Goal: Information Seeking & Learning: Check status

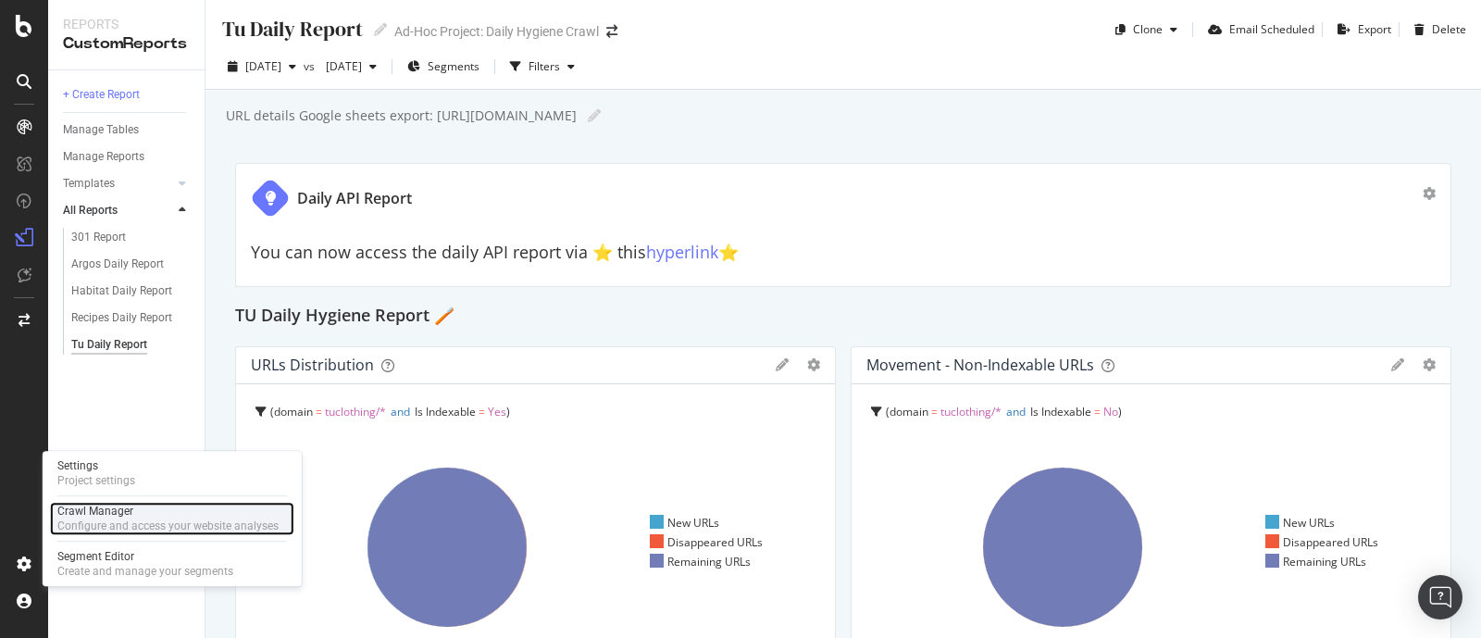
click at [86, 507] on div "Crawl Manager" at bounding box center [167, 511] width 221 height 15
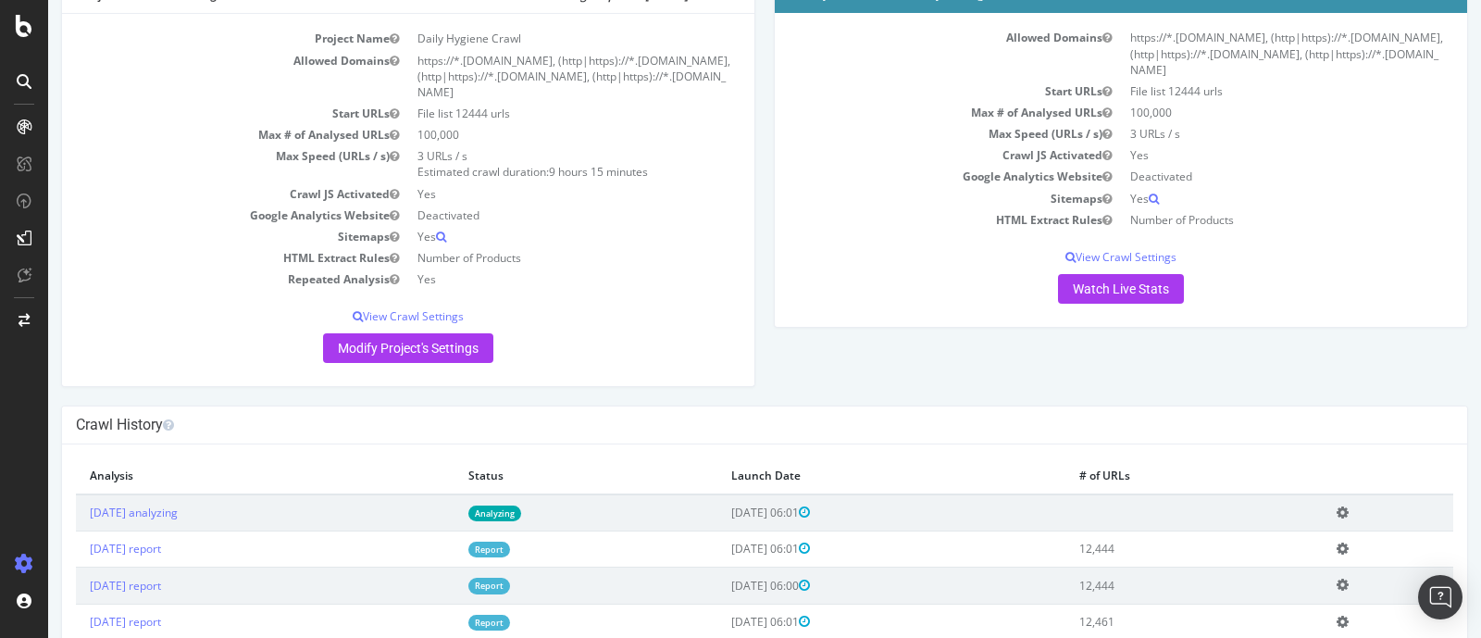
scroll to position [94, 0]
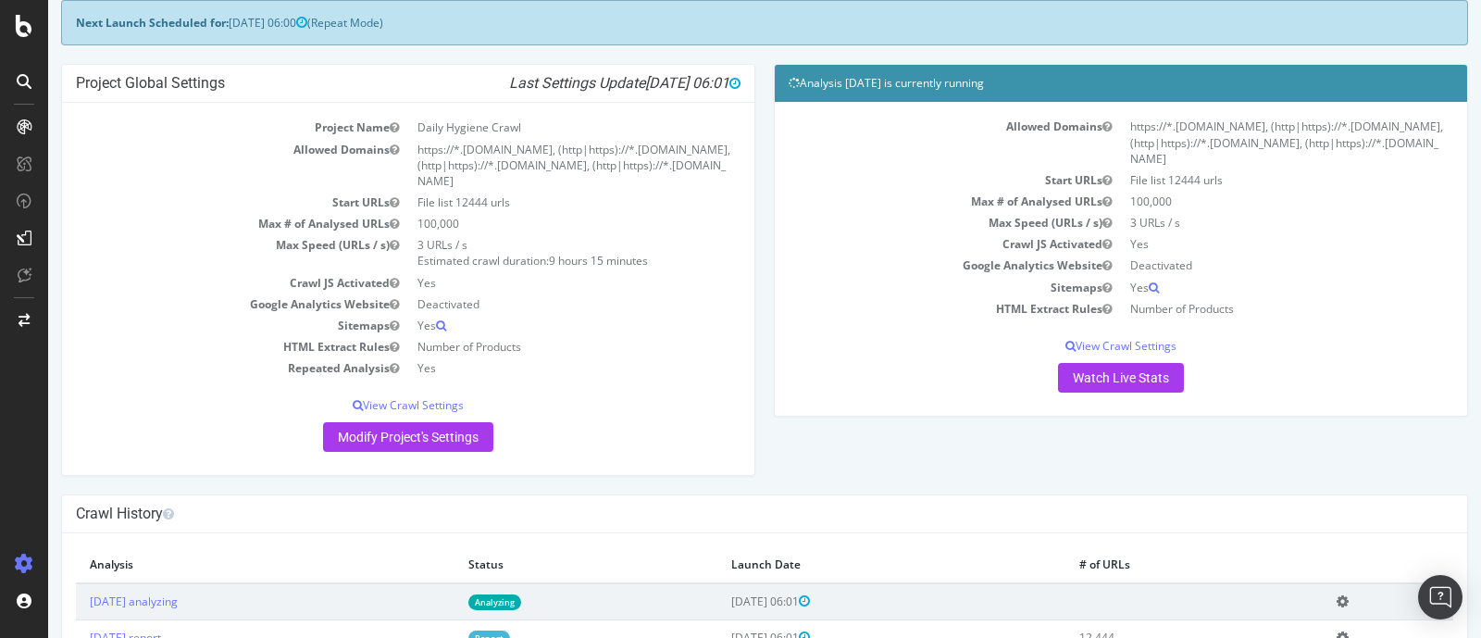
drag, startPoint x: 782, startPoint y: 81, endPoint x: 1079, endPoint y: 88, distance: 296.3
click at [1079, 88] on h4 "Analysis [DATE] is currently running" at bounding box center [1121, 83] width 665 height 19
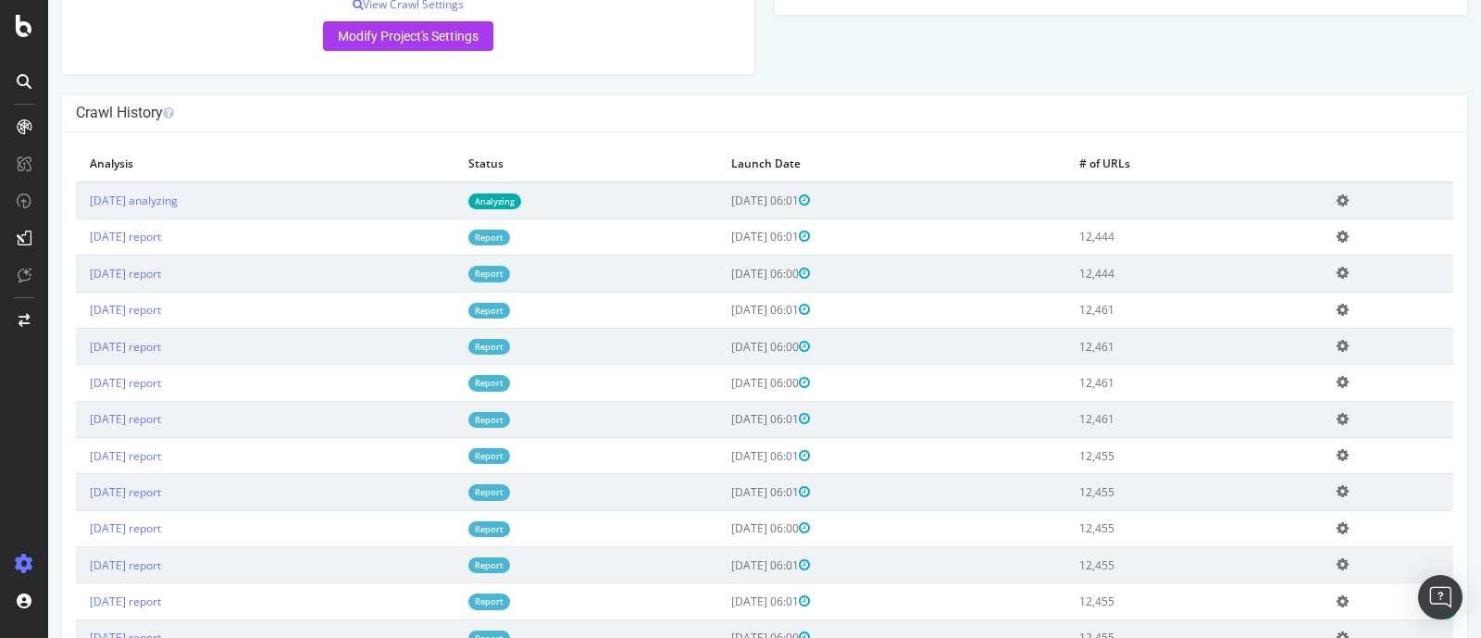
scroll to position [486, 0]
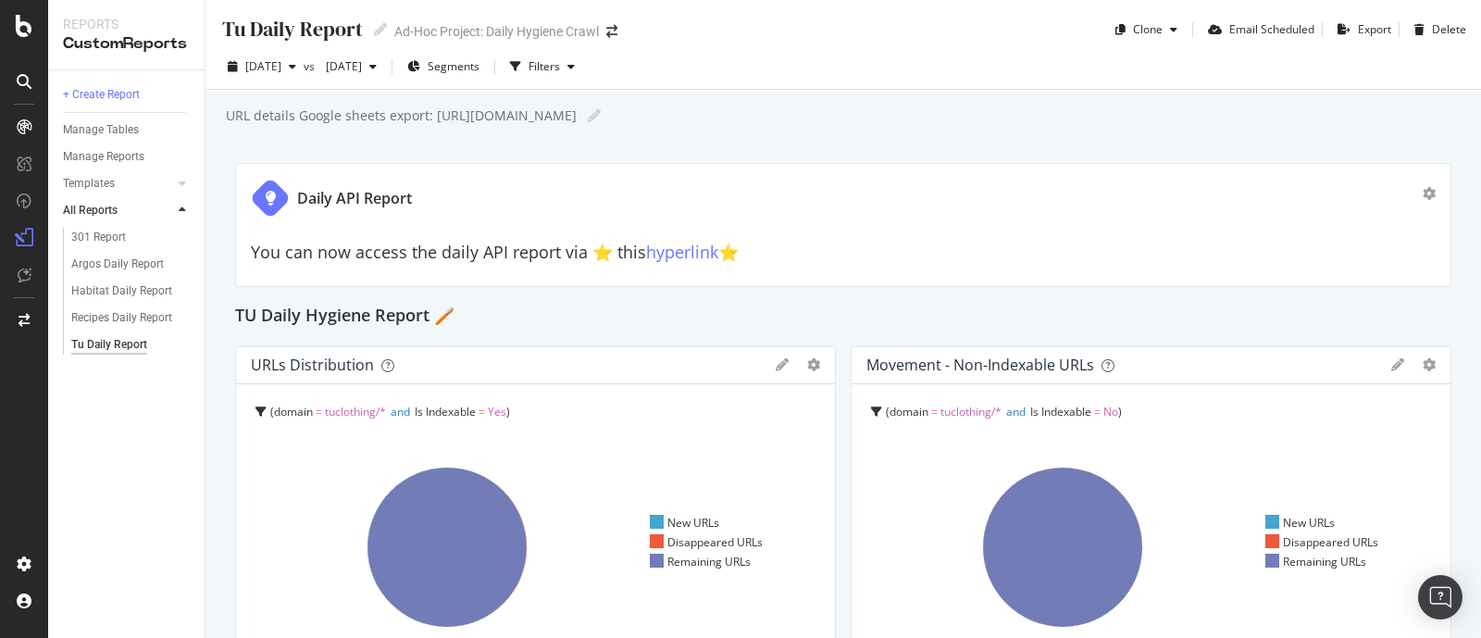
click at [990, 273] on div "Daily API Report You can now access the daily API report via ⭐️ this hyperlink …" at bounding box center [843, 225] width 1216 height 124
click at [281, 67] on span "[DATE]" at bounding box center [263, 66] width 36 height 16
click at [281, 70] on span "[DATE]" at bounding box center [263, 66] width 36 height 16
click at [131, 429] on div "+ Create Report Manage Tables Manage Reports Templates AI Bots in Search Busine…" at bounding box center [126, 353] width 156 height 567
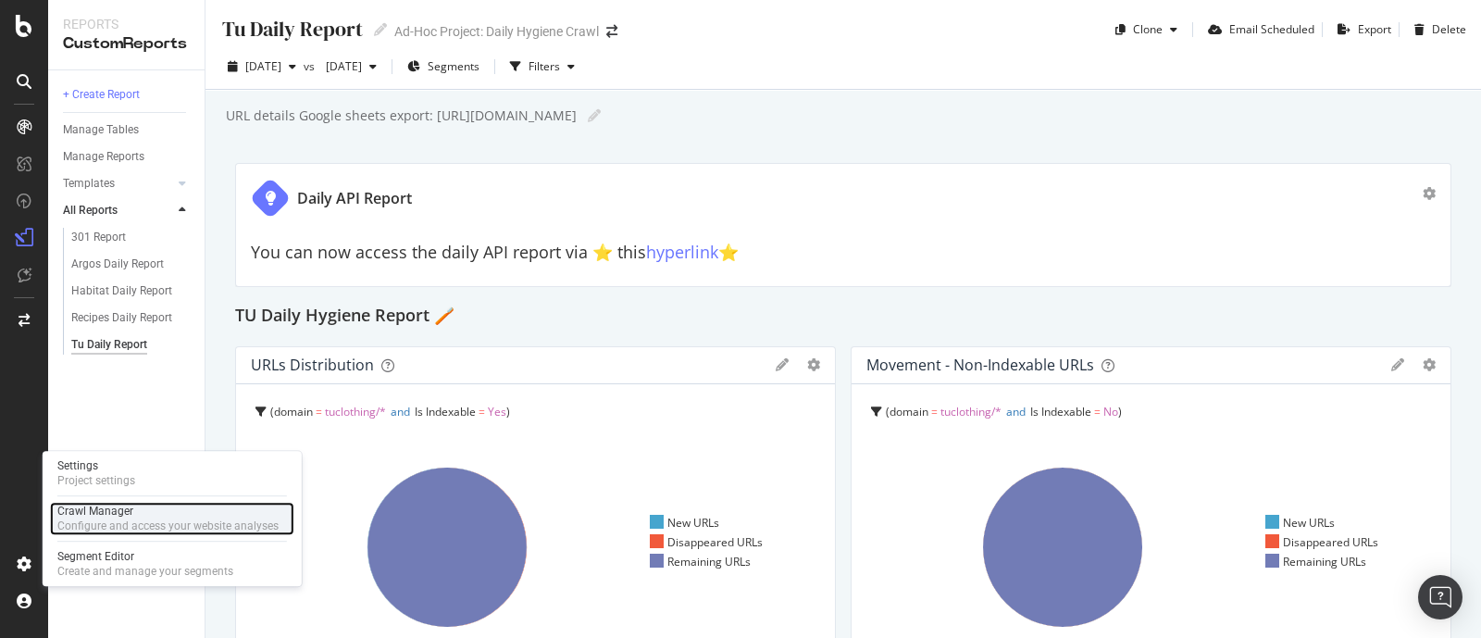
click at [119, 523] on div "Configure and access your website analyses" at bounding box center [167, 525] width 221 height 15
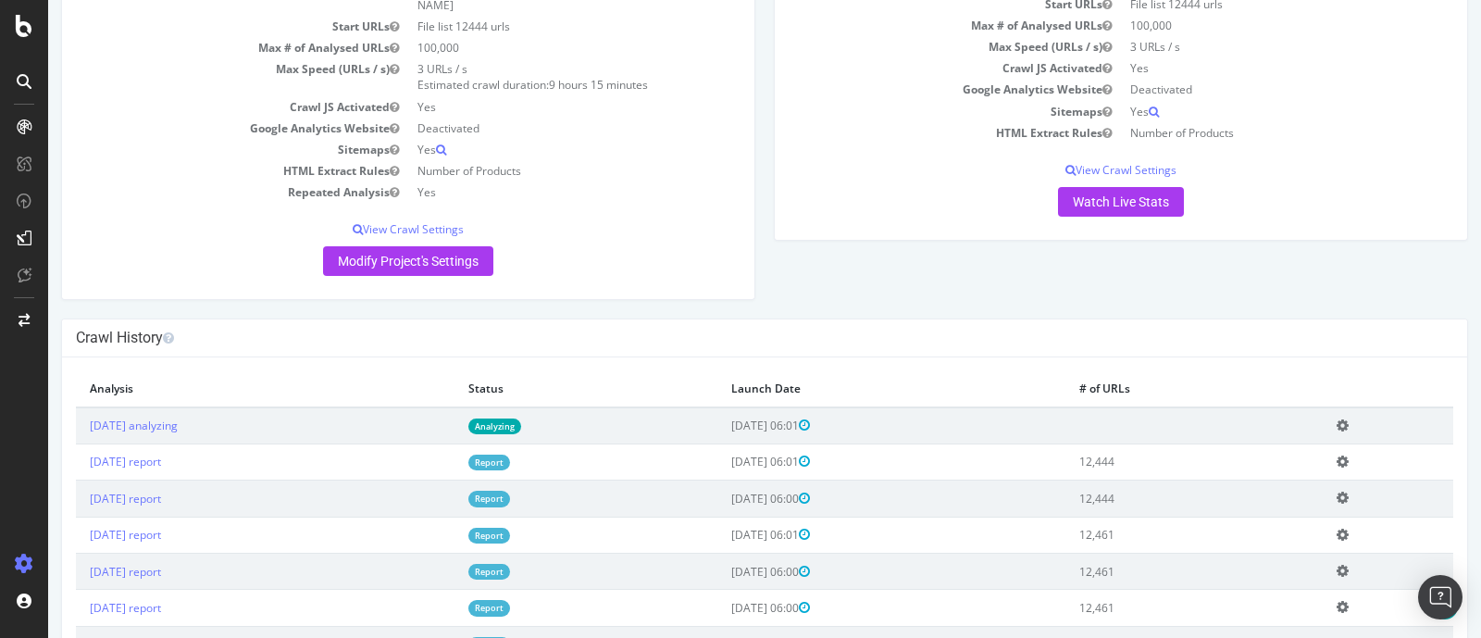
scroll to position [265, 0]
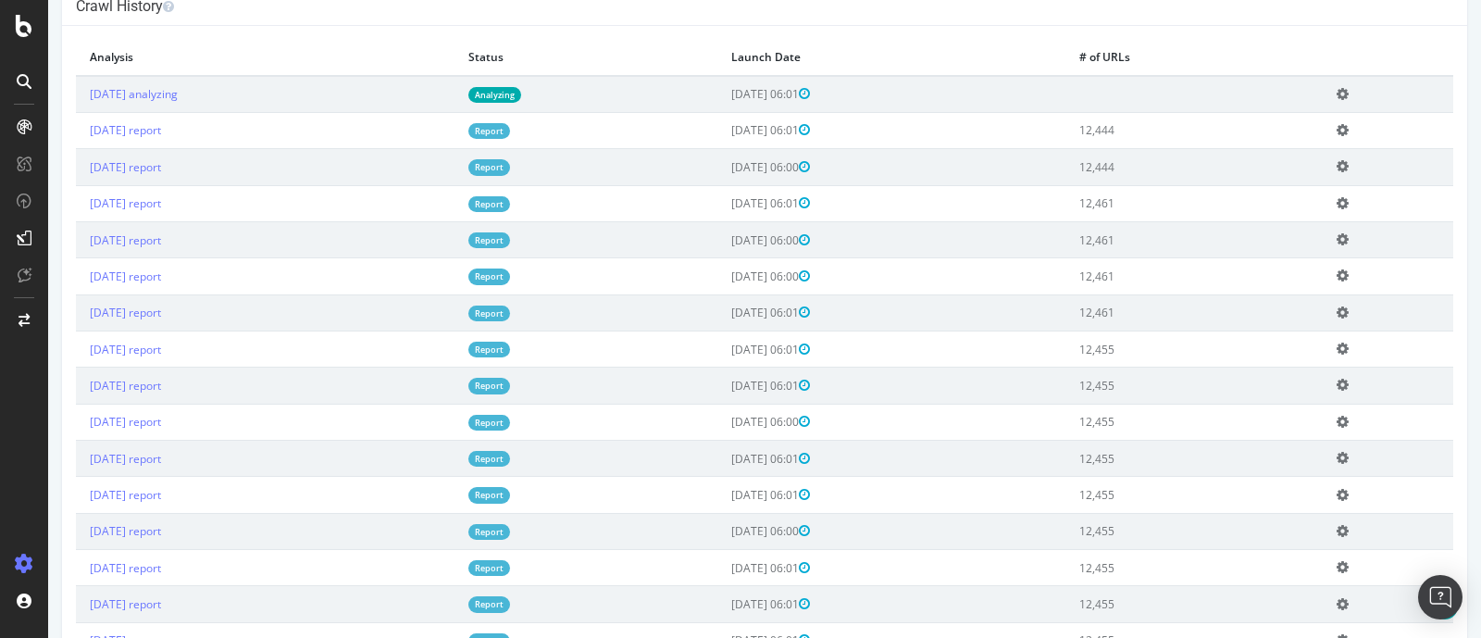
scroll to position [591, 0]
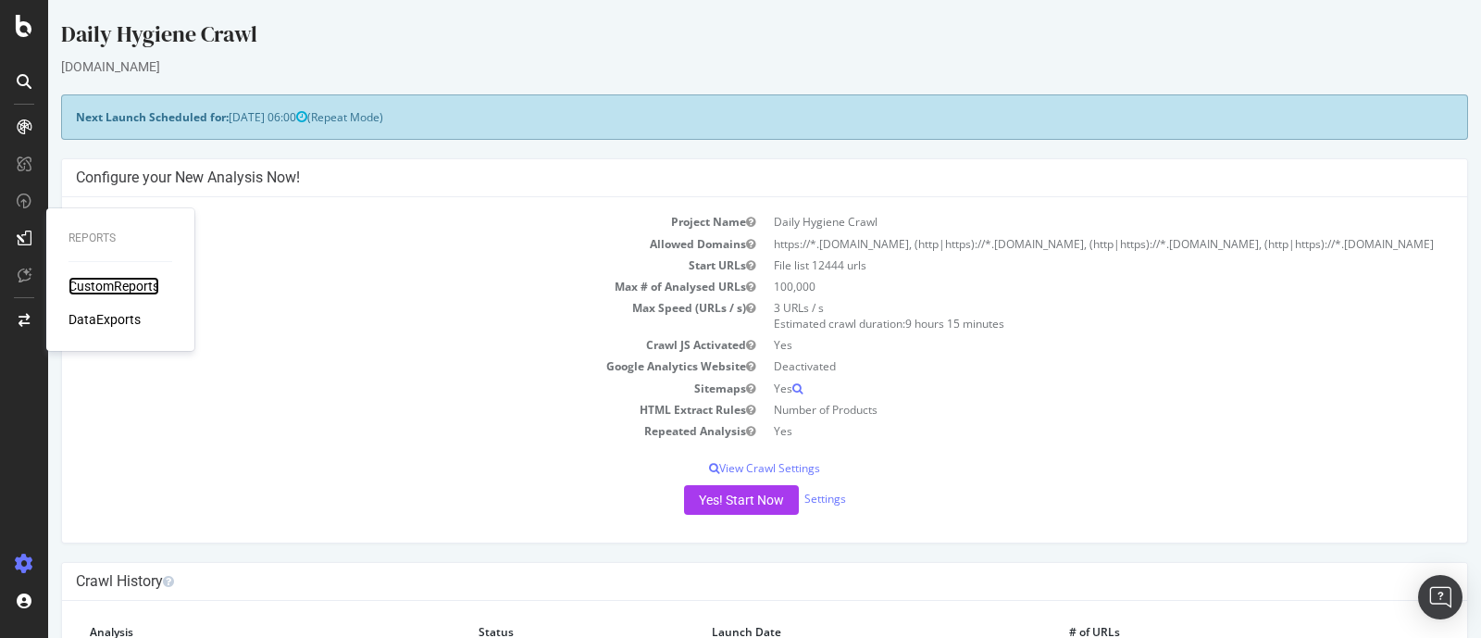
click at [99, 280] on div "CustomReports" at bounding box center [114, 286] width 91 height 19
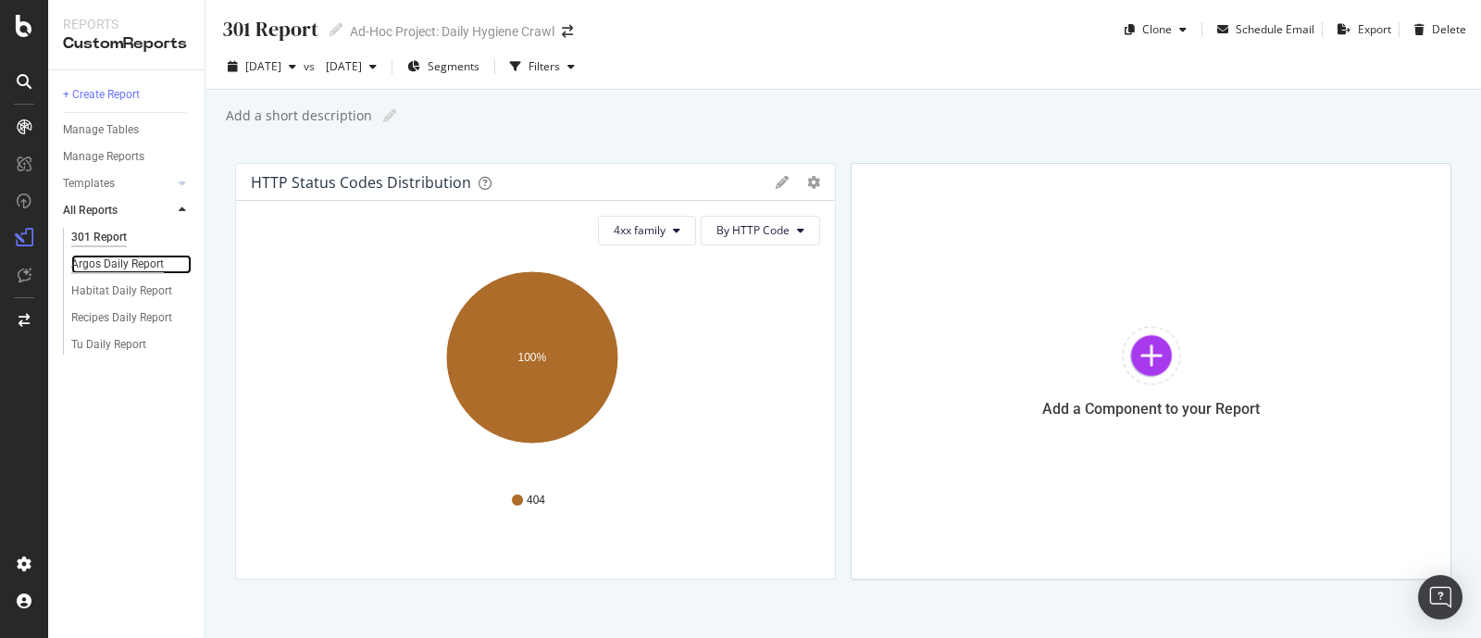
click at [123, 263] on div "Argos Daily Report" at bounding box center [117, 264] width 93 height 19
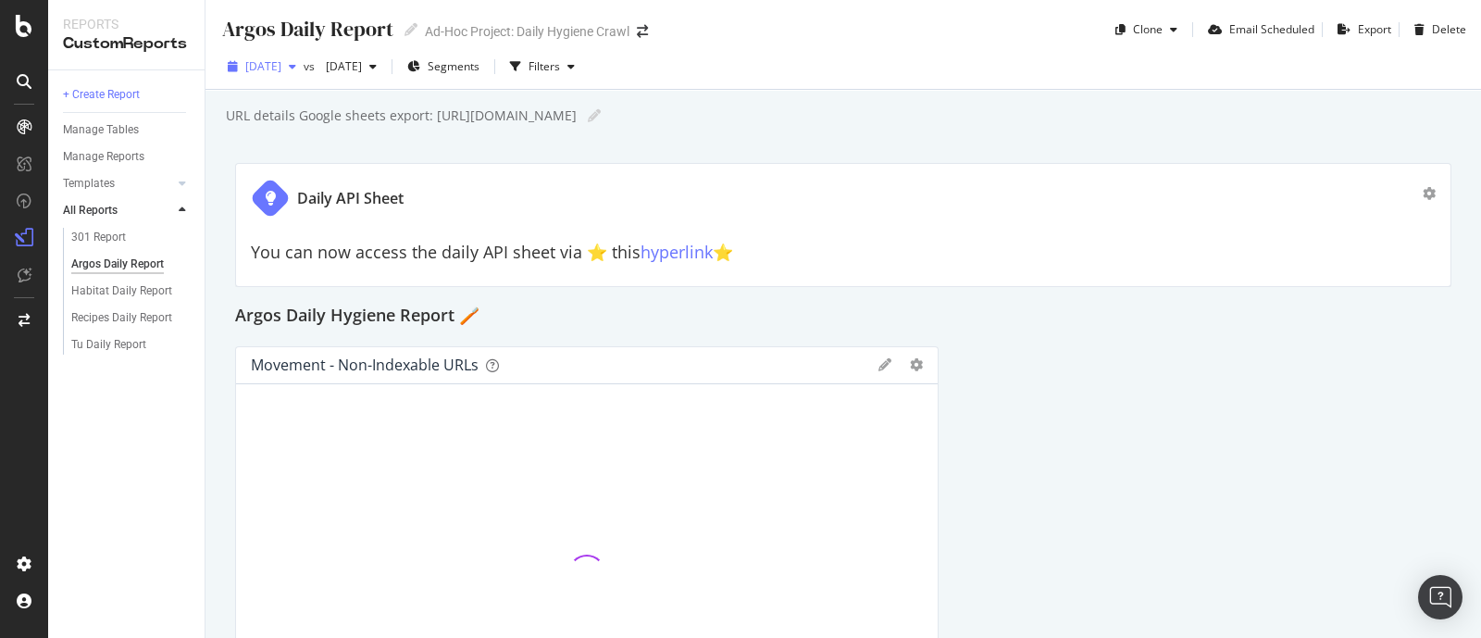
click at [281, 66] on span "[DATE]" at bounding box center [263, 66] width 36 height 16
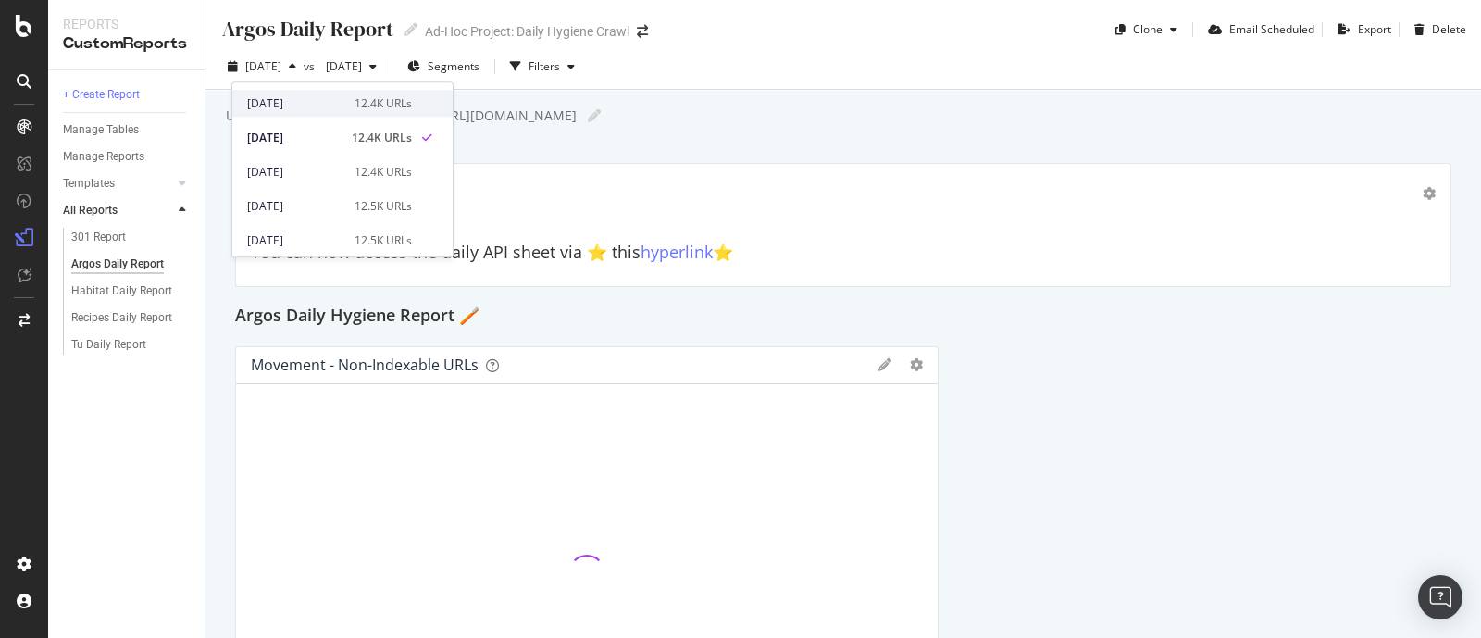
click at [322, 104] on div "[DATE]" at bounding box center [295, 103] width 96 height 17
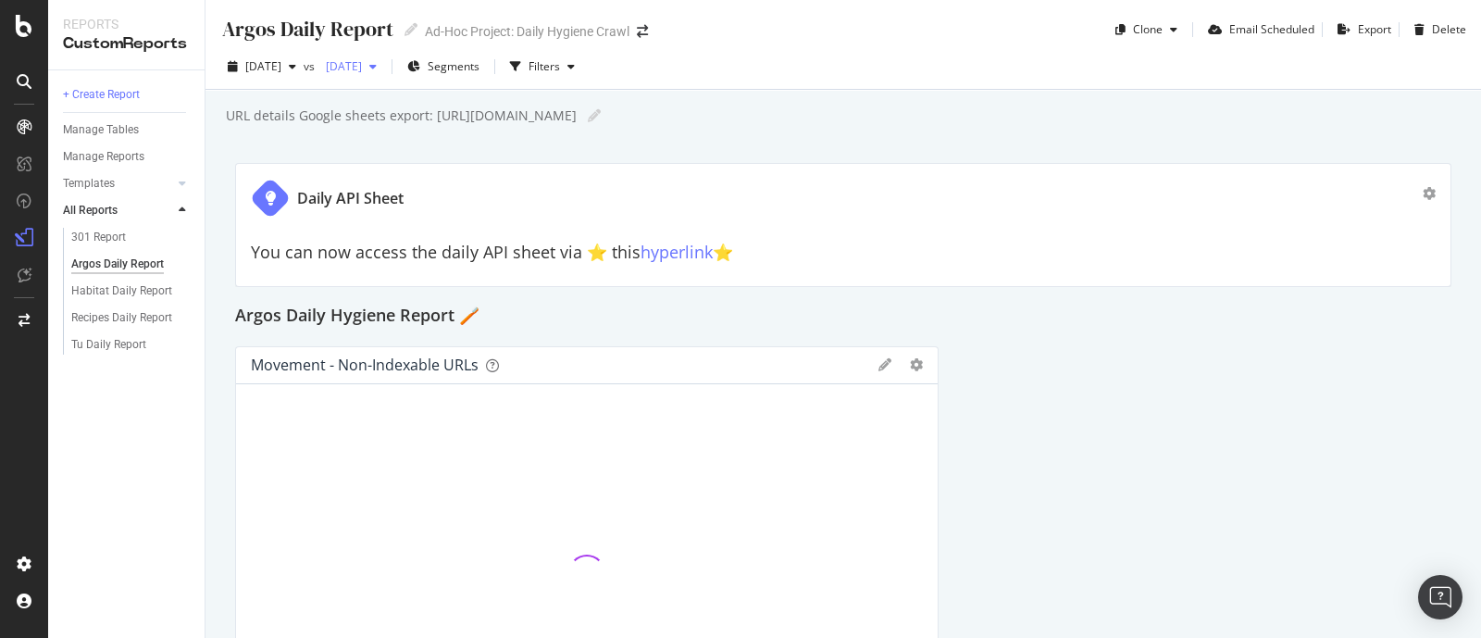
click at [362, 64] on span "2025 Jul. 23rd" at bounding box center [340, 66] width 44 height 16
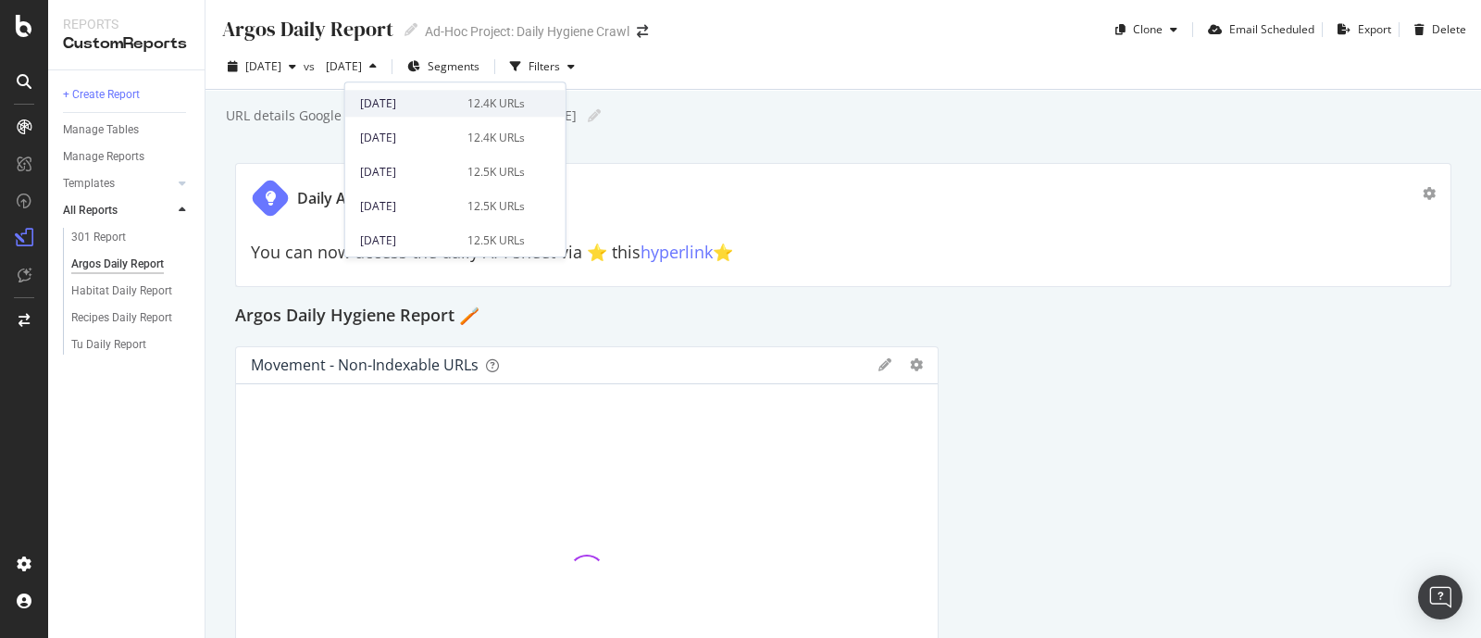
click at [418, 101] on div "2025 Aug. 20th" at bounding box center [408, 103] width 96 height 17
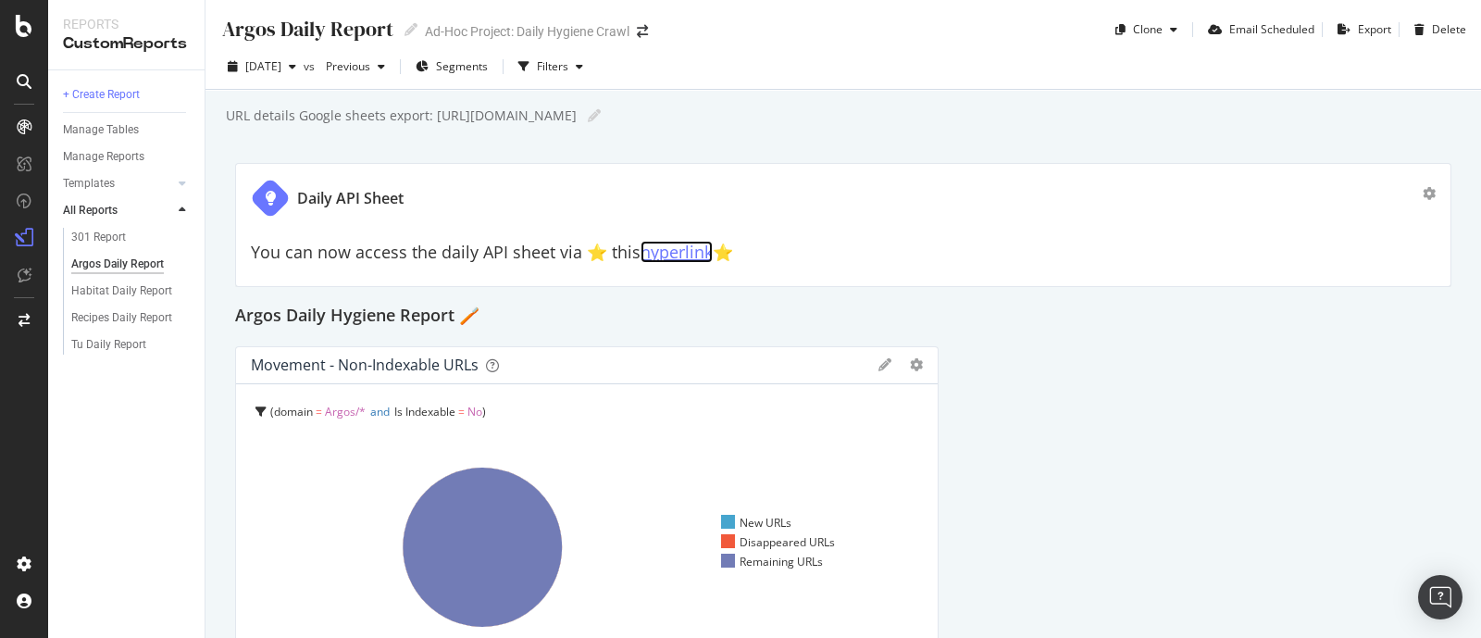
click at [695, 254] on link "hyperlink" at bounding box center [677, 252] width 72 height 22
click at [150, 289] on div "Habitat Daily Report" at bounding box center [121, 290] width 101 height 19
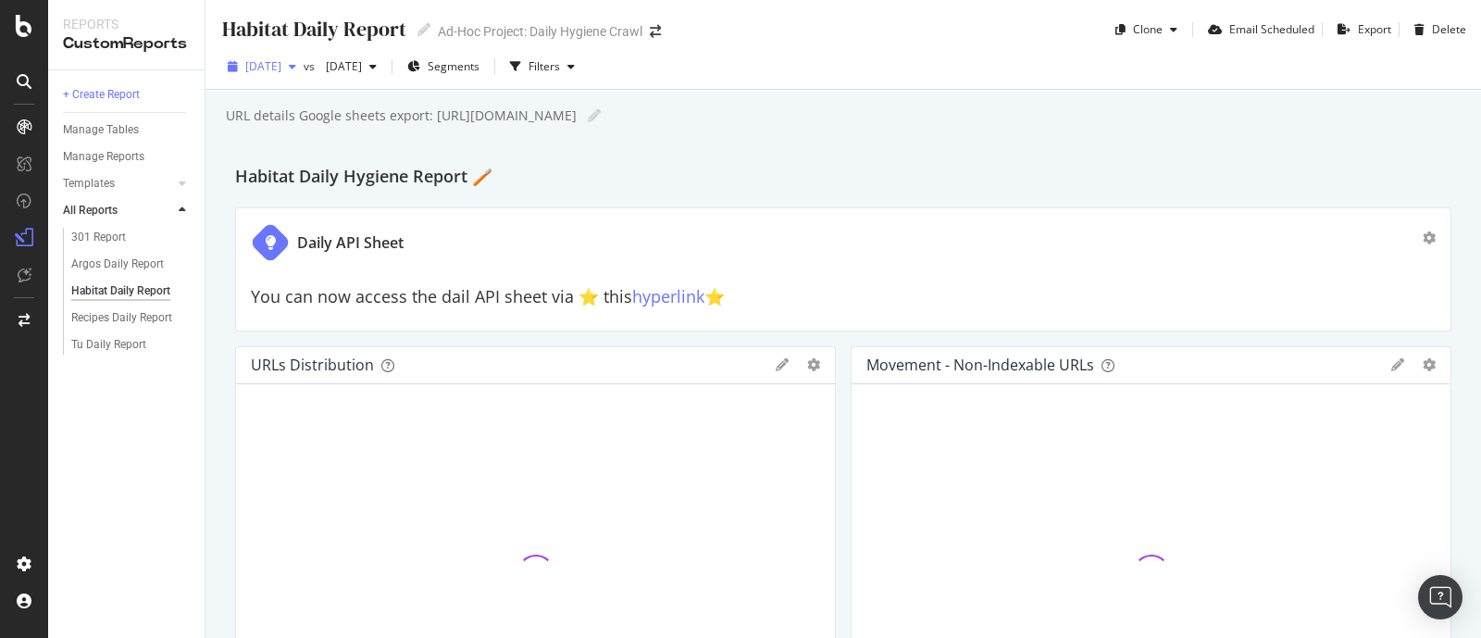
click at [281, 62] on span "2025 Aug. 20th" at bounding box center [263, 66] width 36 height 16
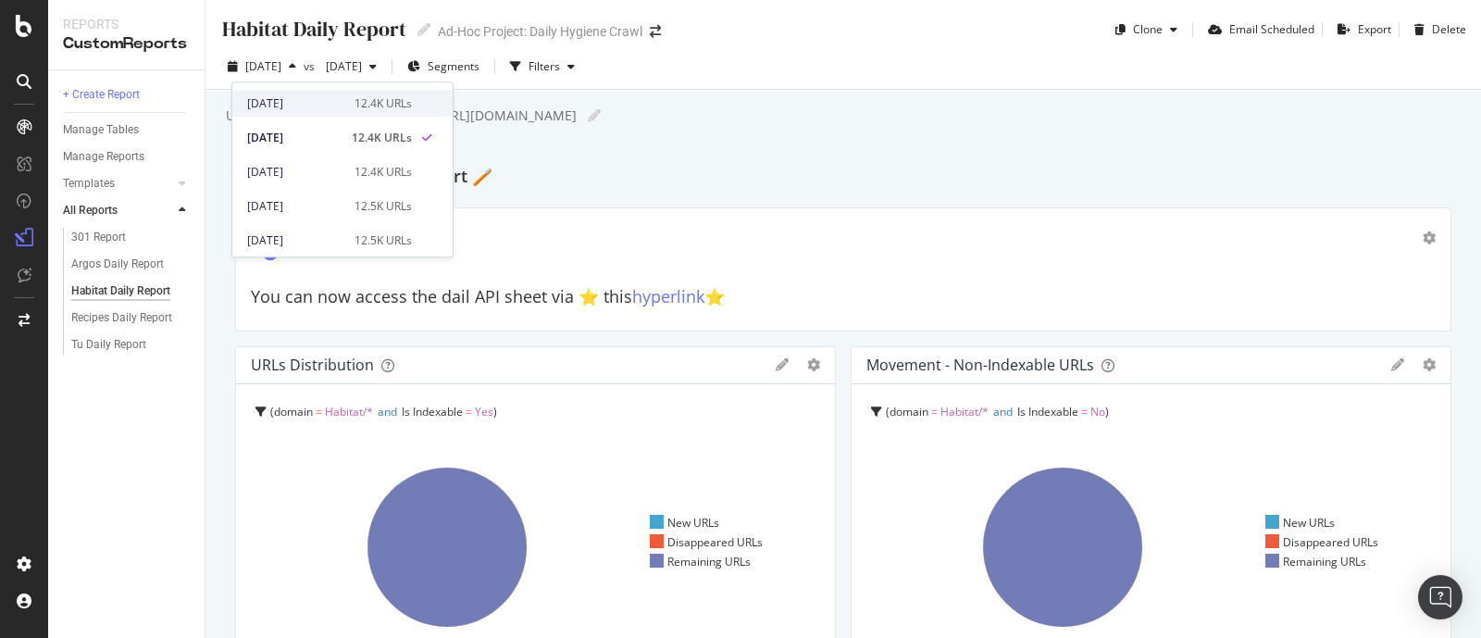
click at [297, 101] on div "[DATE]" at bounding box center [295, 103] width 96 height 17
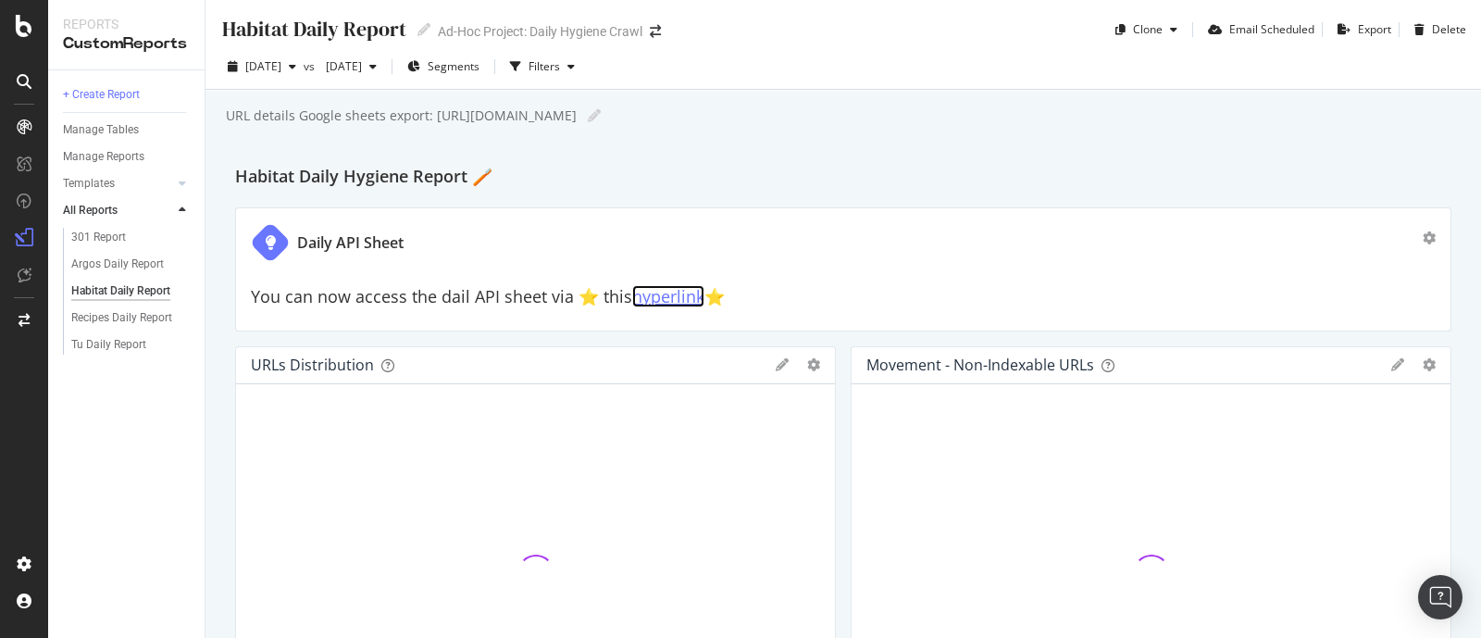
click at [676, 292] on link "hyperlink" at bounding box center [668, 296] width 72 height 22
click at [113, 348] on div "Tu Daily Report" at bounding box center [108, 344] width 75 height 19
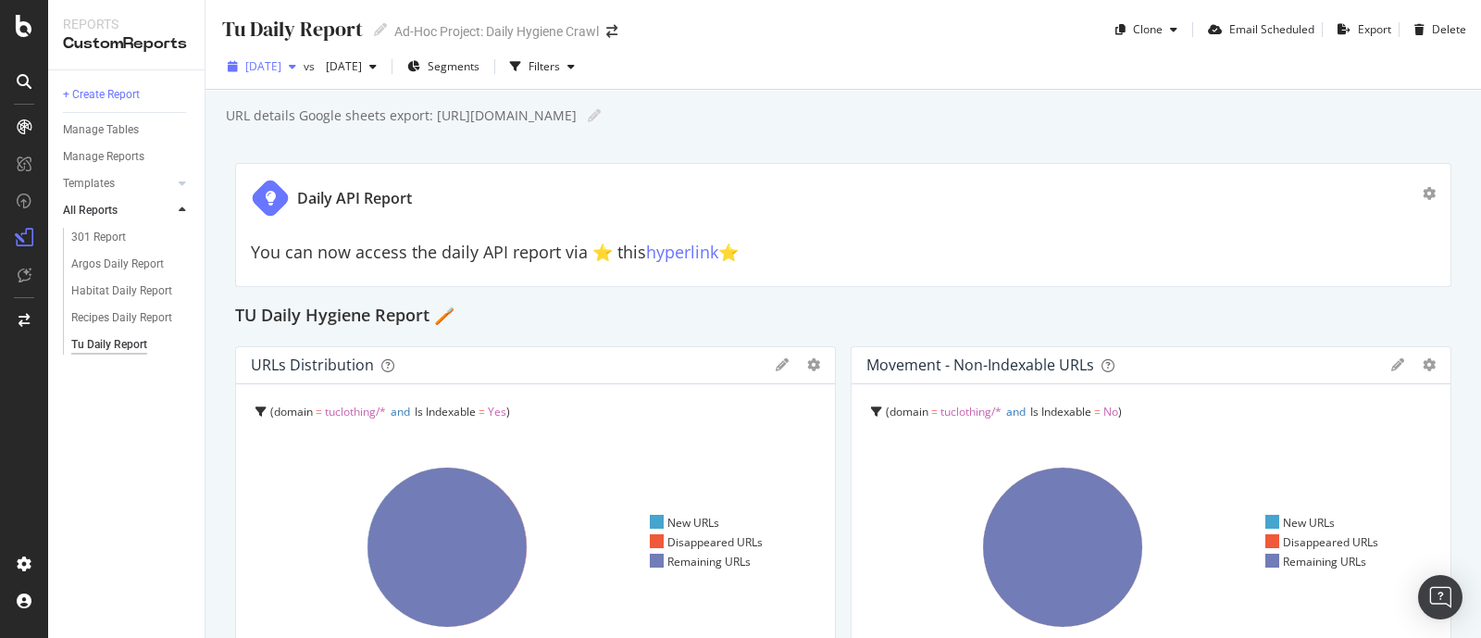
click at [301, 76] on div "2025 Aug. 20th" at bounding box center [261, 67] width 83 height 28
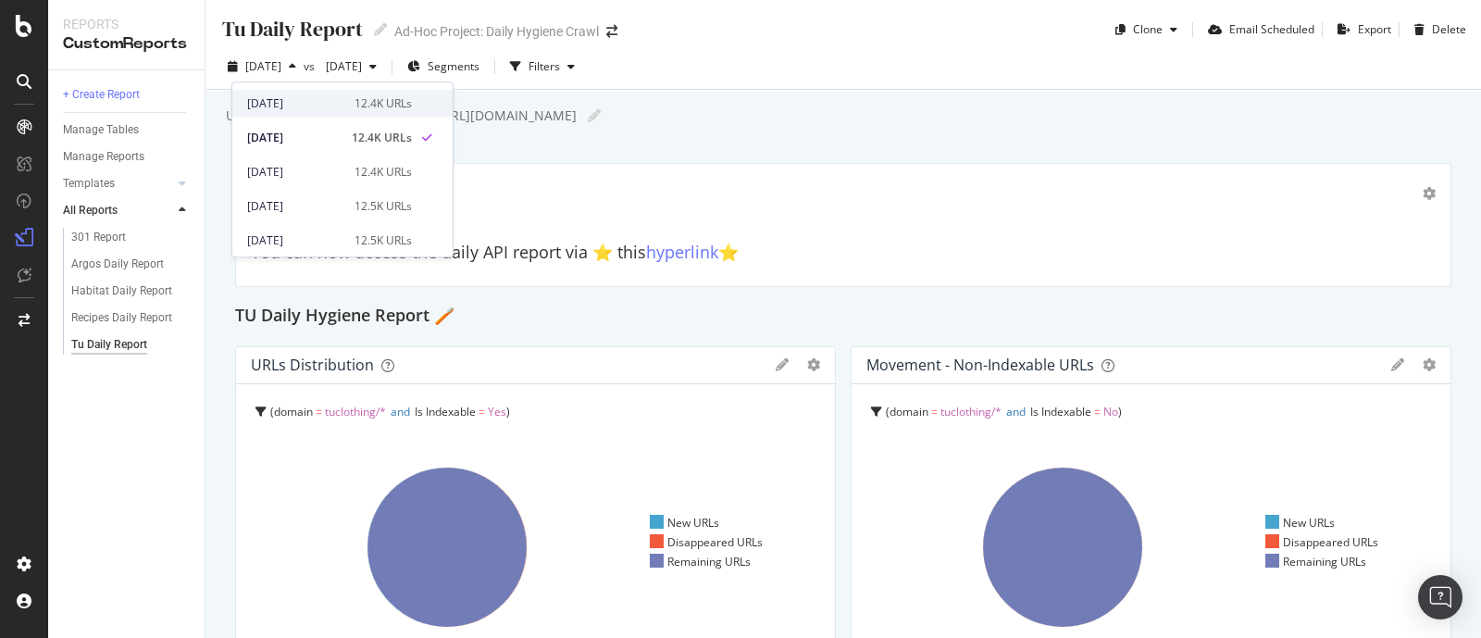
click at [308, 109] on div "[DATE]" at bounding box center [295, 103] width 96 height 17
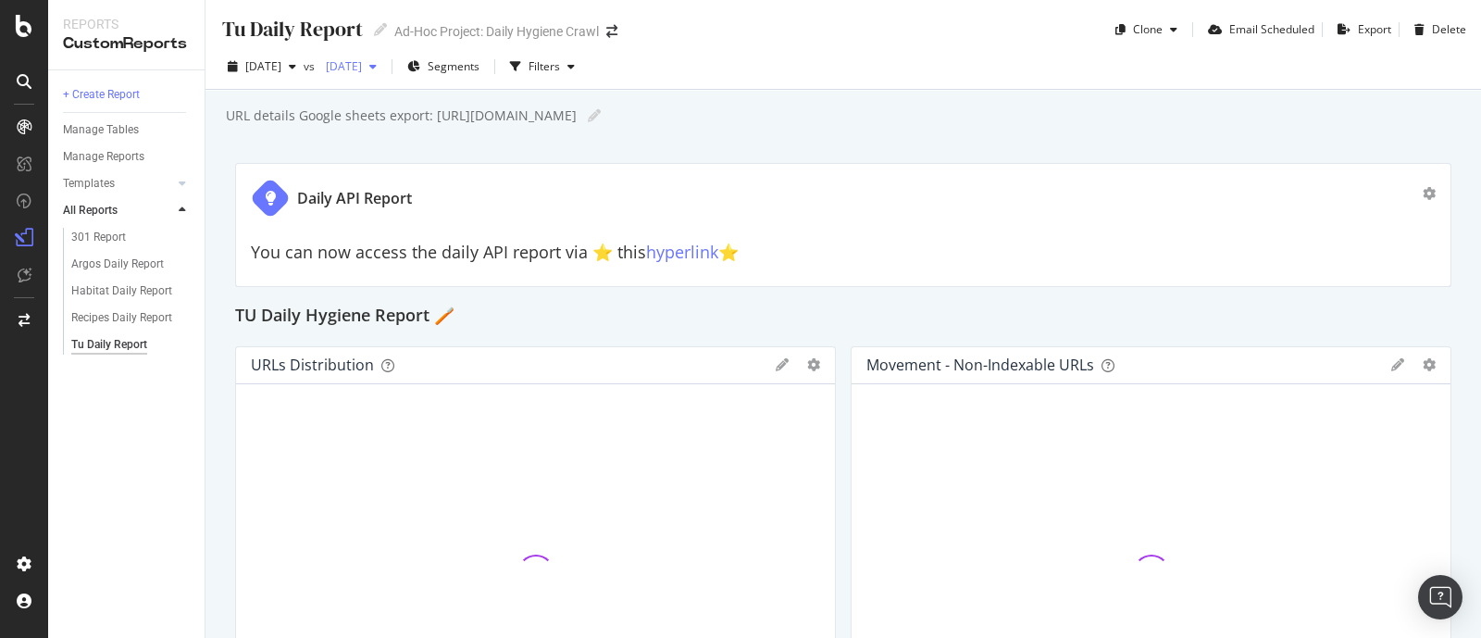
click at [362, 67] on span "2025 Jul. 23rd" at bounding box center [340, 66] width 44 height 16
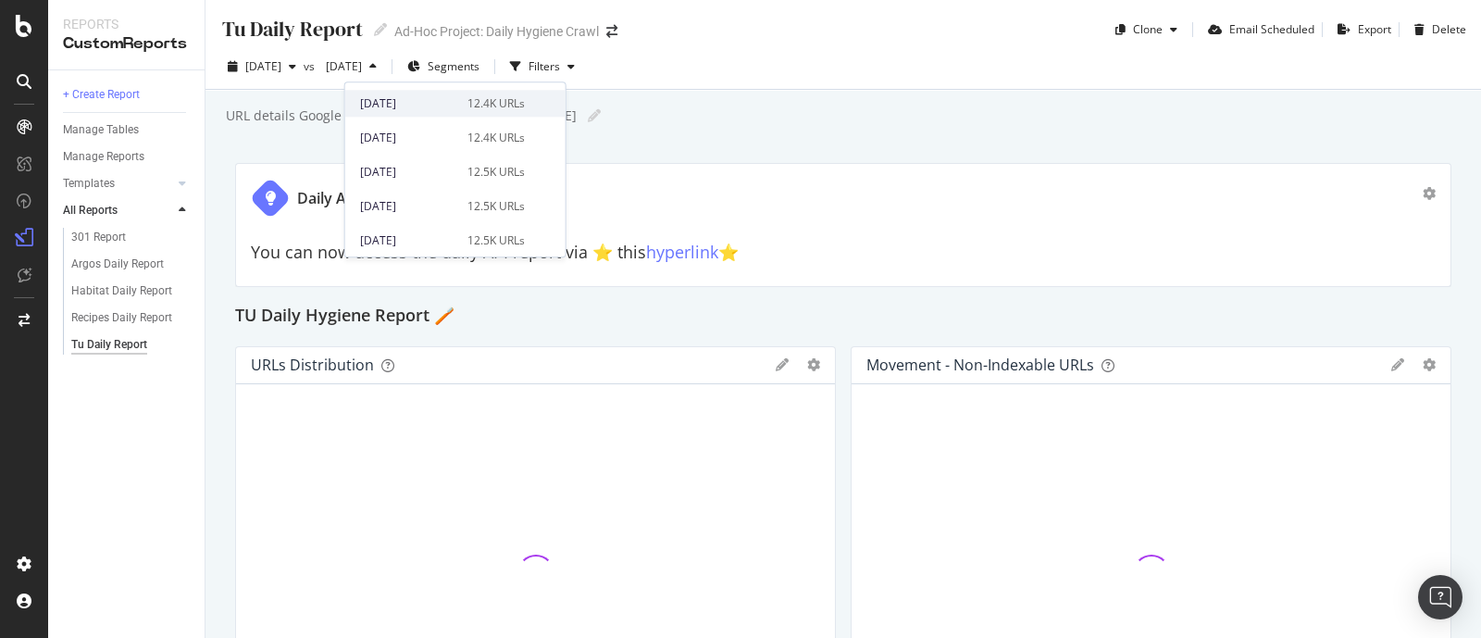
click at [426, 115] on div "2025 Aug. 20th 12.4K URLs" at bounding box center [455, 103] width 220 height 27
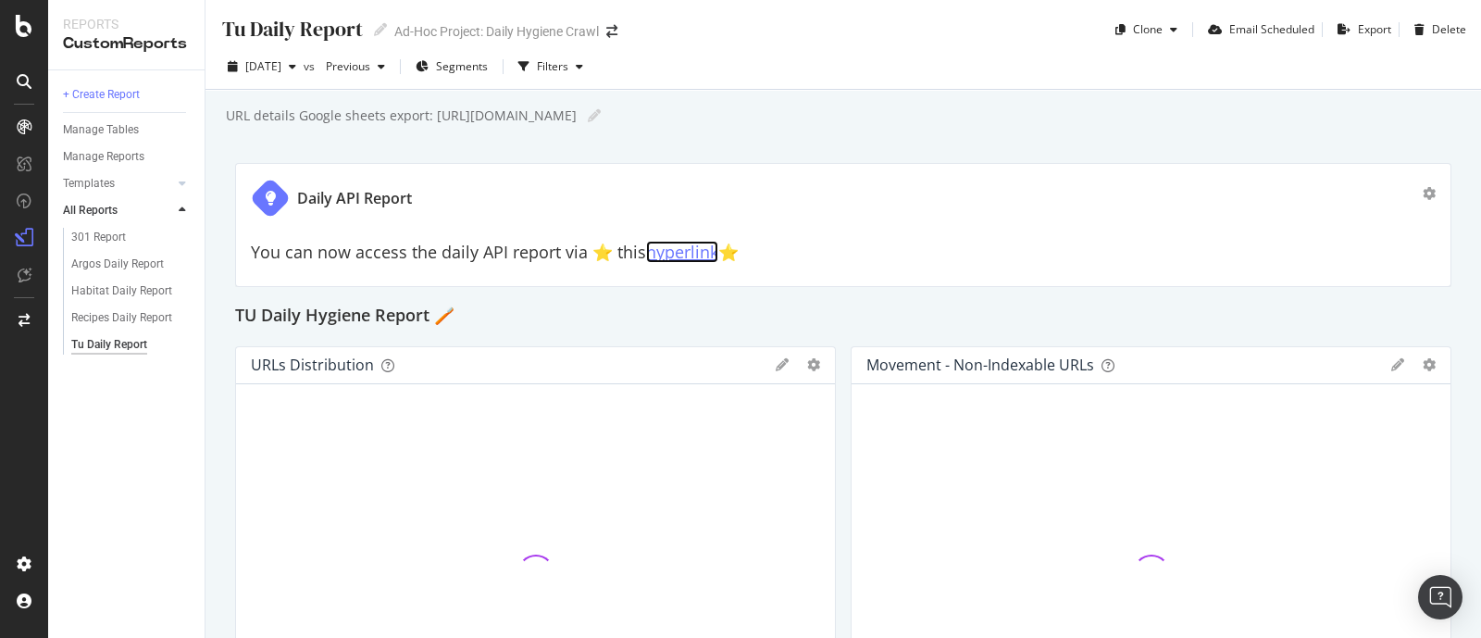
click at [660, 256] on link "hyperlink" at bounding box center [682, 252] width 72 height 22
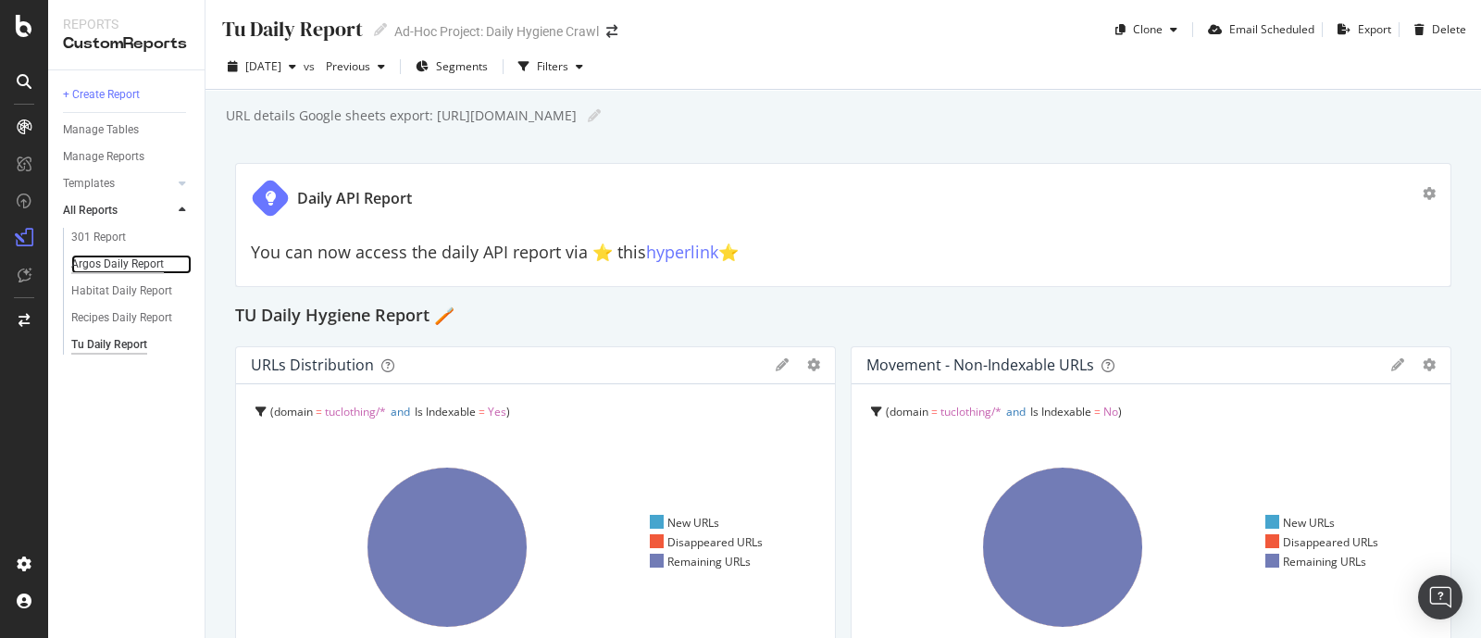
click at [150, 263] on div "Argos Daily Report" at bounding box center [117, 264] width 93 height 19
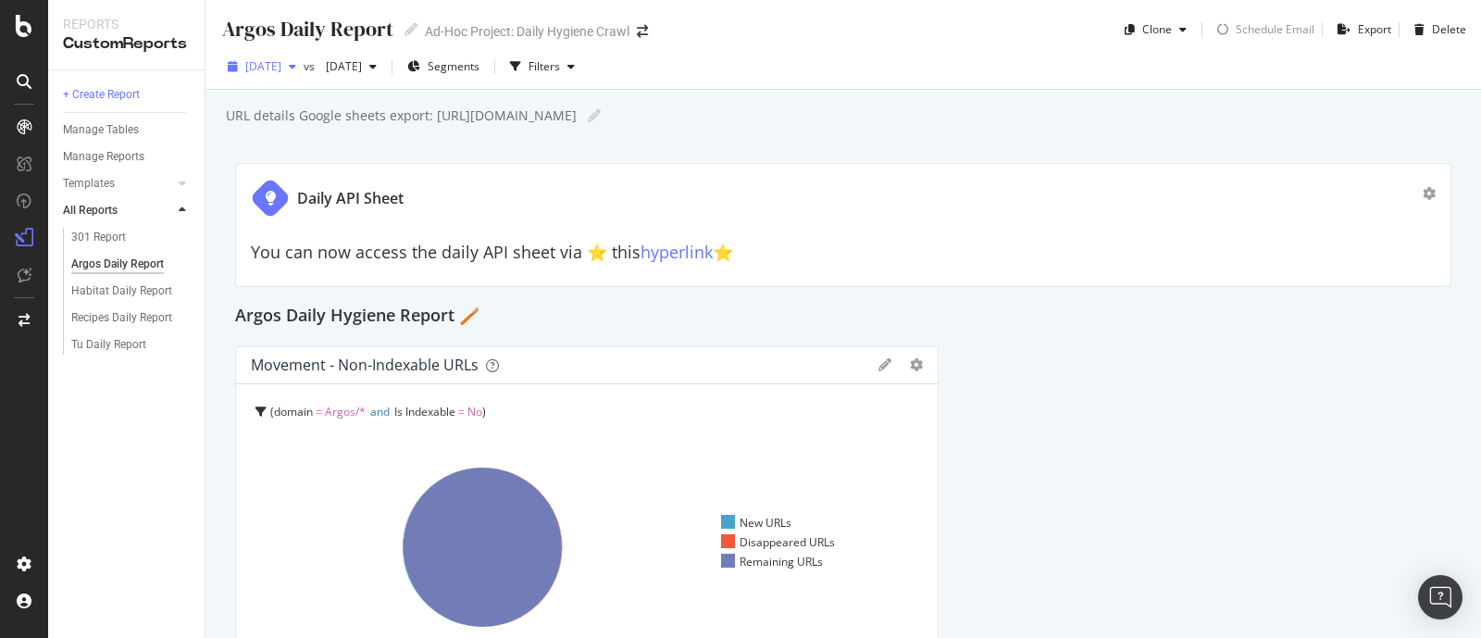
click at [278, 71] on span "2025 Aug. 20th" at bounding box center [263, 66] width 36 height 16
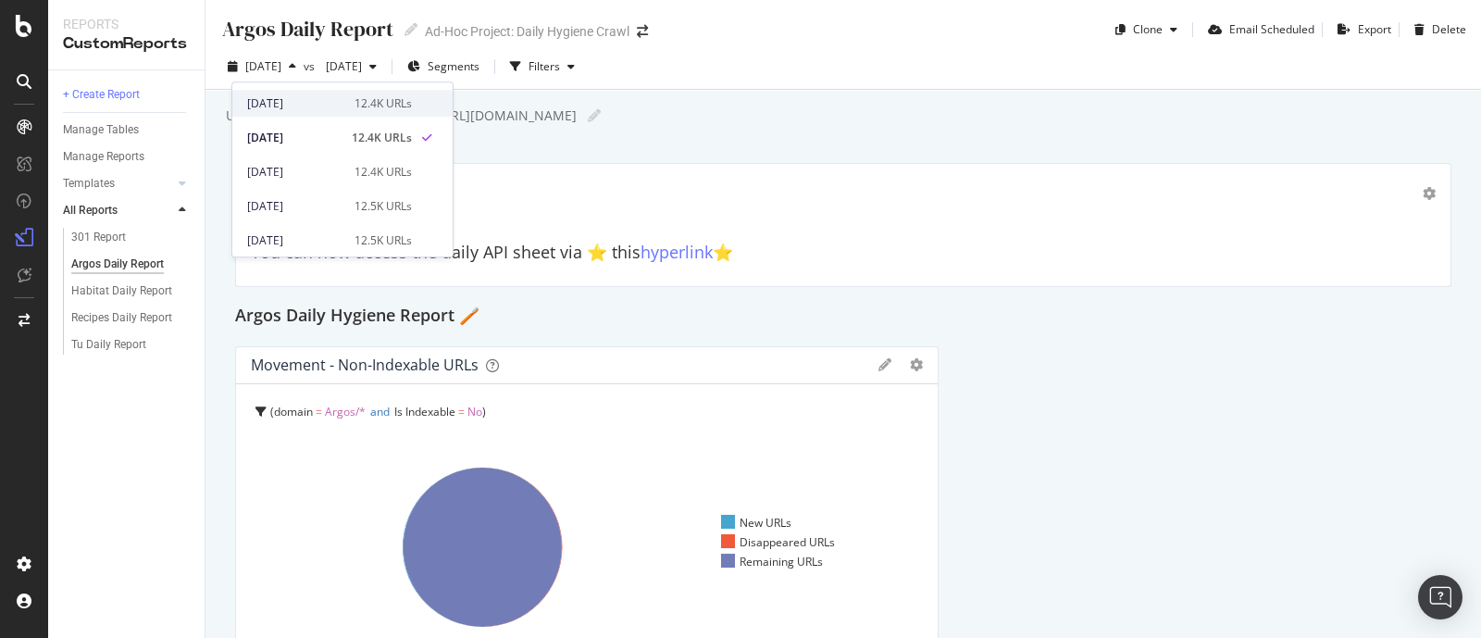
click at [292, 102] on div "[DATE]" at bounding box center [295, 103] width 96 height 17
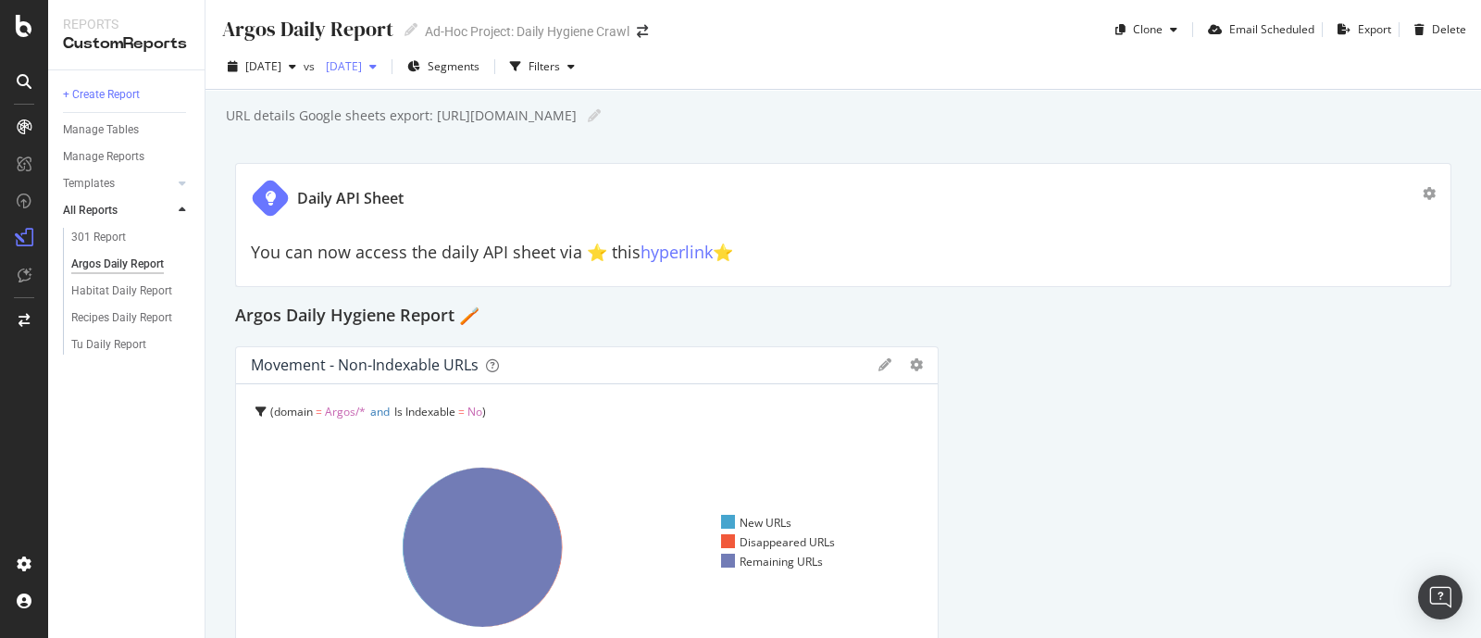
click at [362, 70] on span "2025 Jul. 23rd" at bounding box center [340, 66] width 44 height 16
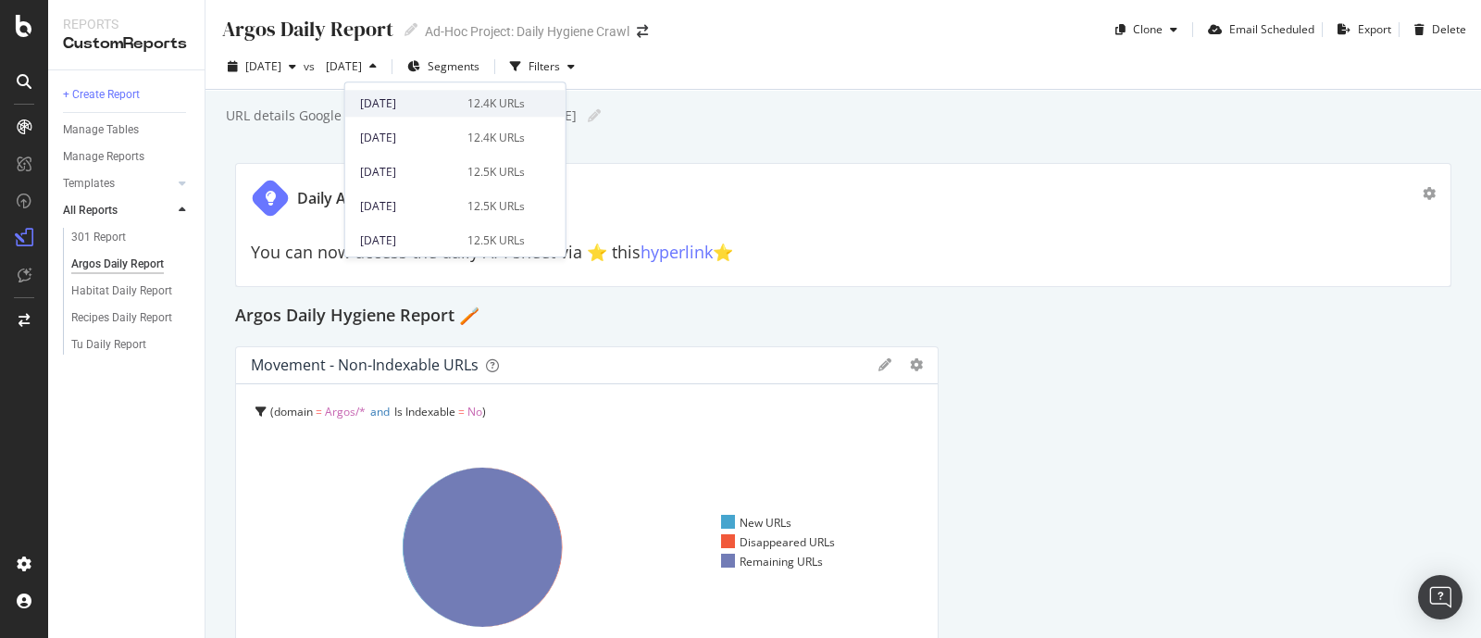
click at [414, 94] on div "2025 Aug. 20th 12.4K URLs" at bounding box center [455, 103] width 220 height 27
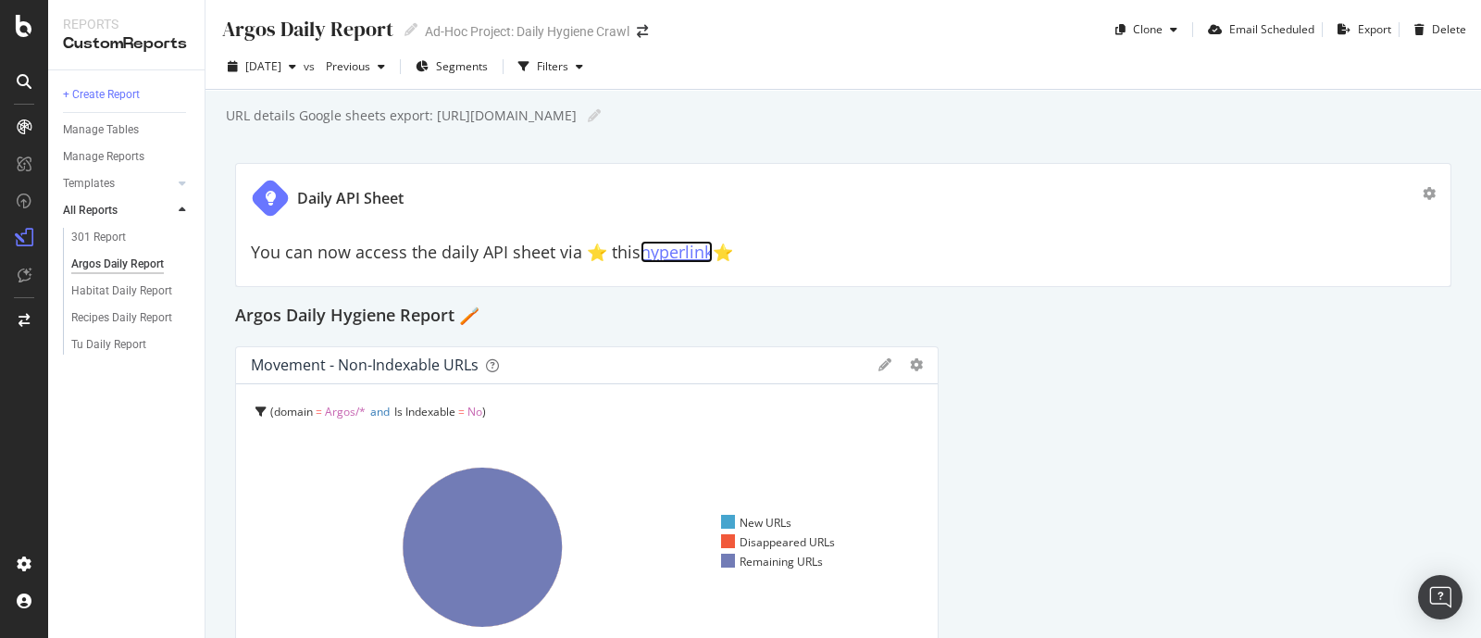
click at [668, 248] on link "hyperlink" at bounding box center [677, 252] width 72 height 22
click at [657, 254] on link "hyperlink" at bounding box center [677, 252] width 72 height 22
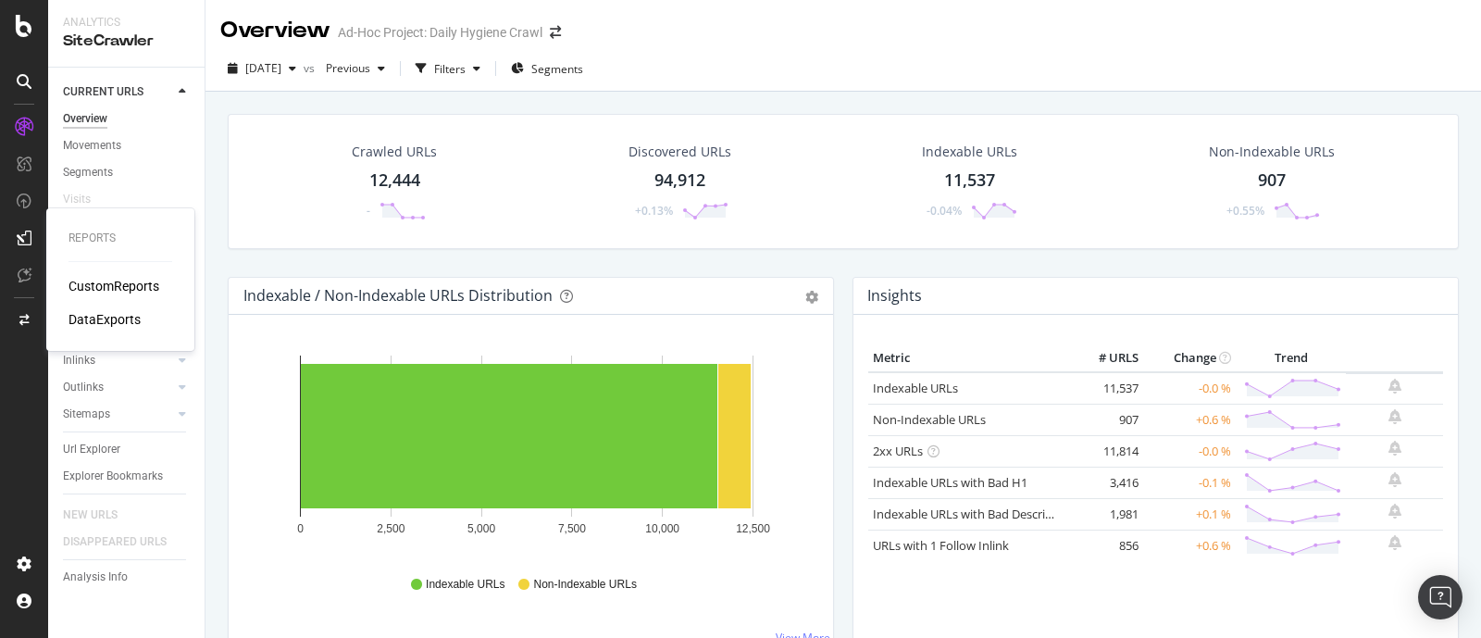
click at [132, 289] on div "CustomReports" at bounding box center [114, 286] width 91 height 19
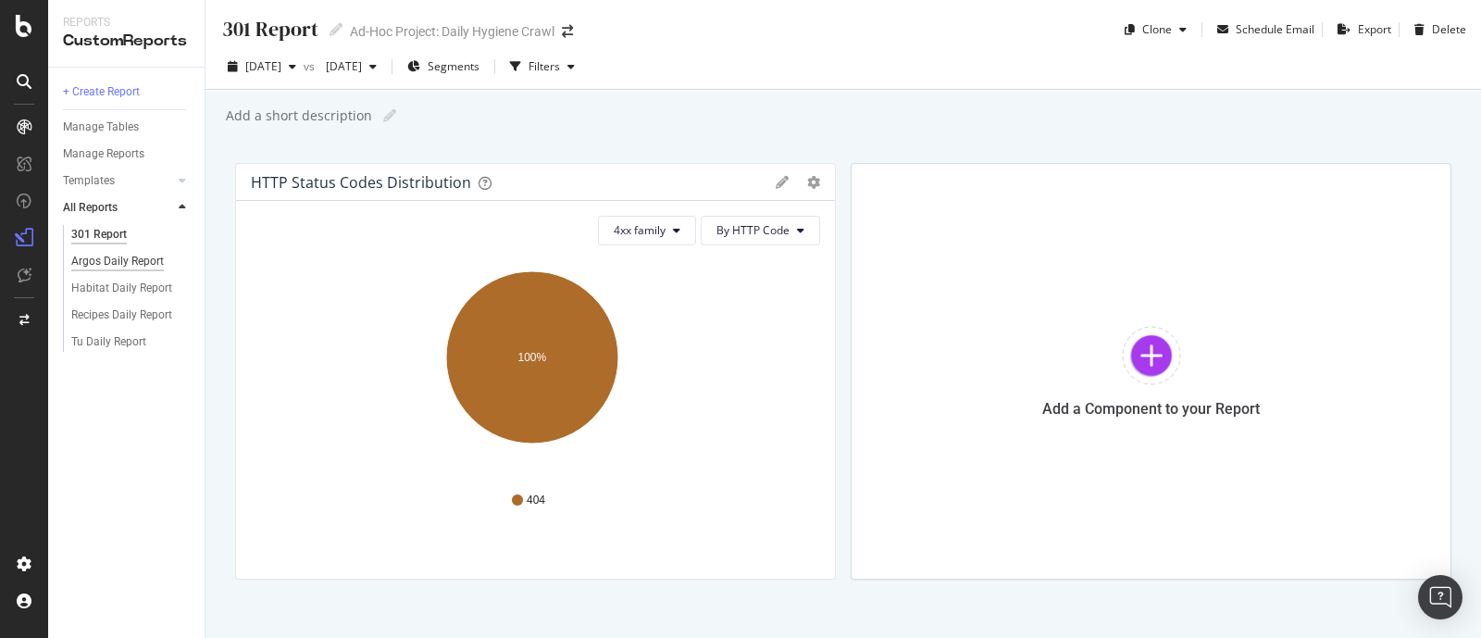
click at [114, 256] on div "Argos Daily Report" at bounding box center [117, 261] width 93 height 19
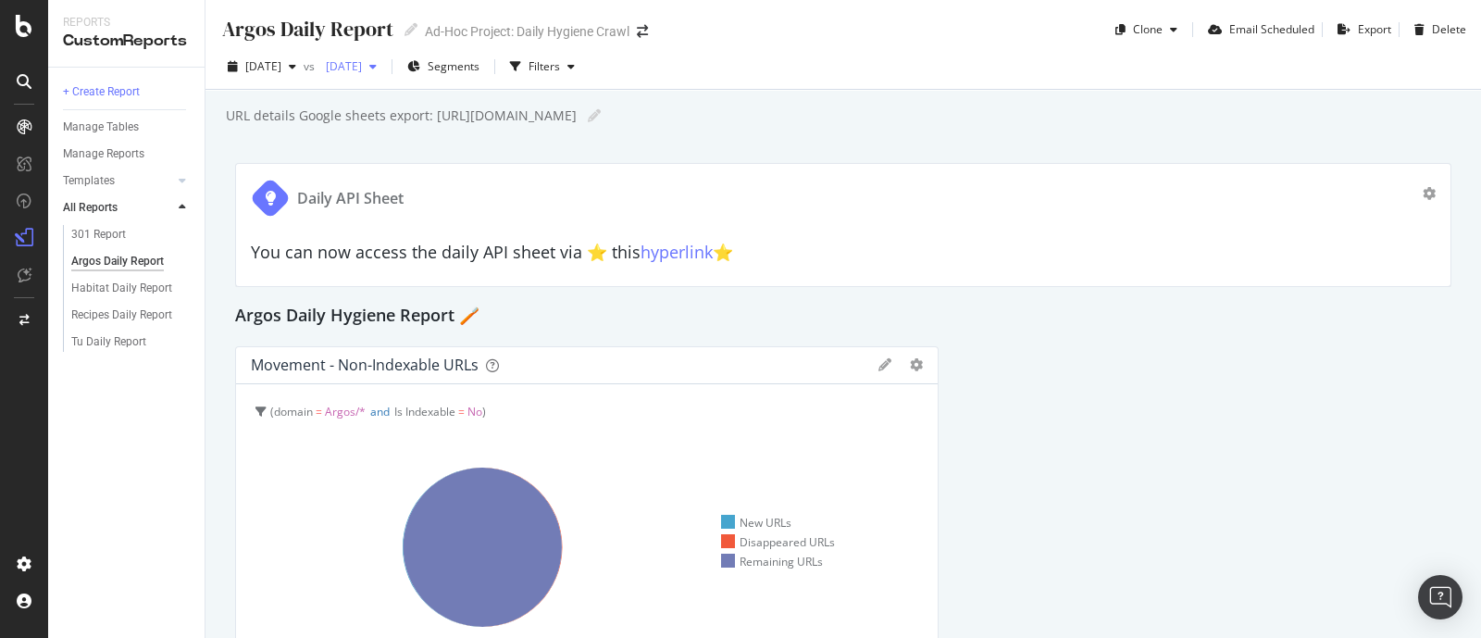
click at [380, 74] on div "[DATE]" at bounding box center [351, 67] width 66 height 28
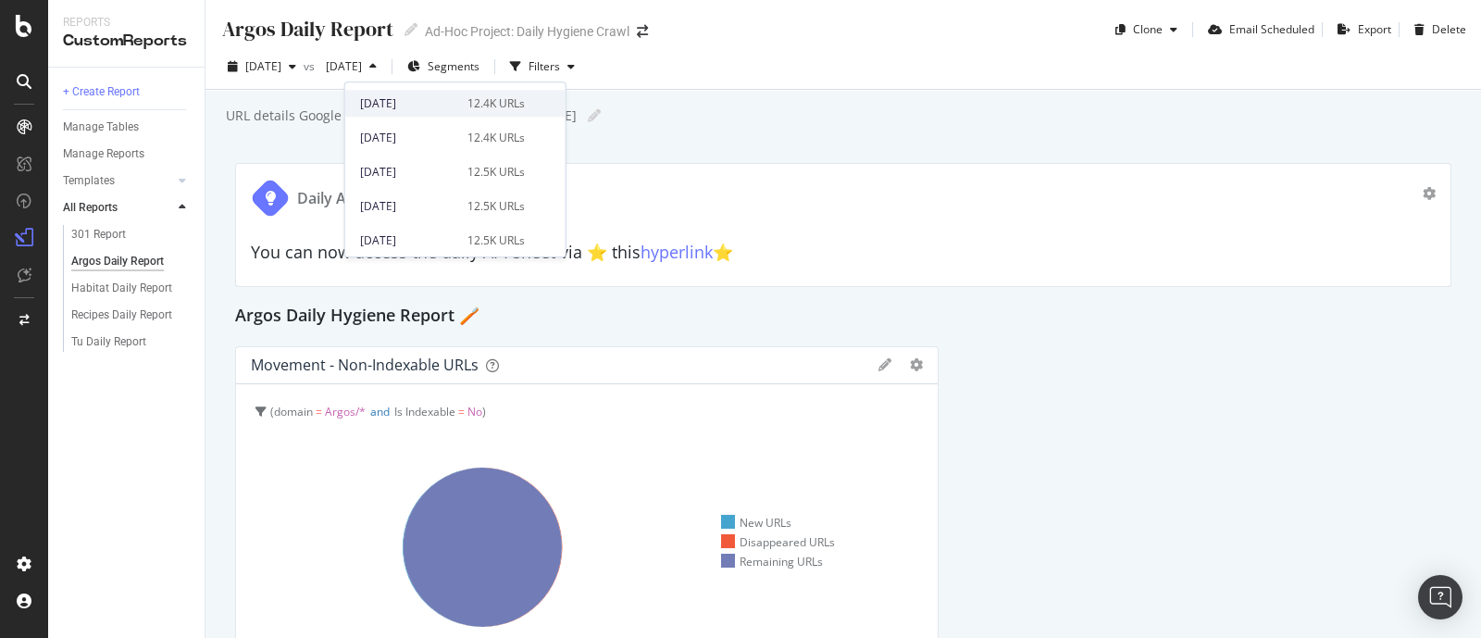
click at [380, 104] on div "2025 Aug. 20th" at bounding box center [408, 103] width 96 height 17
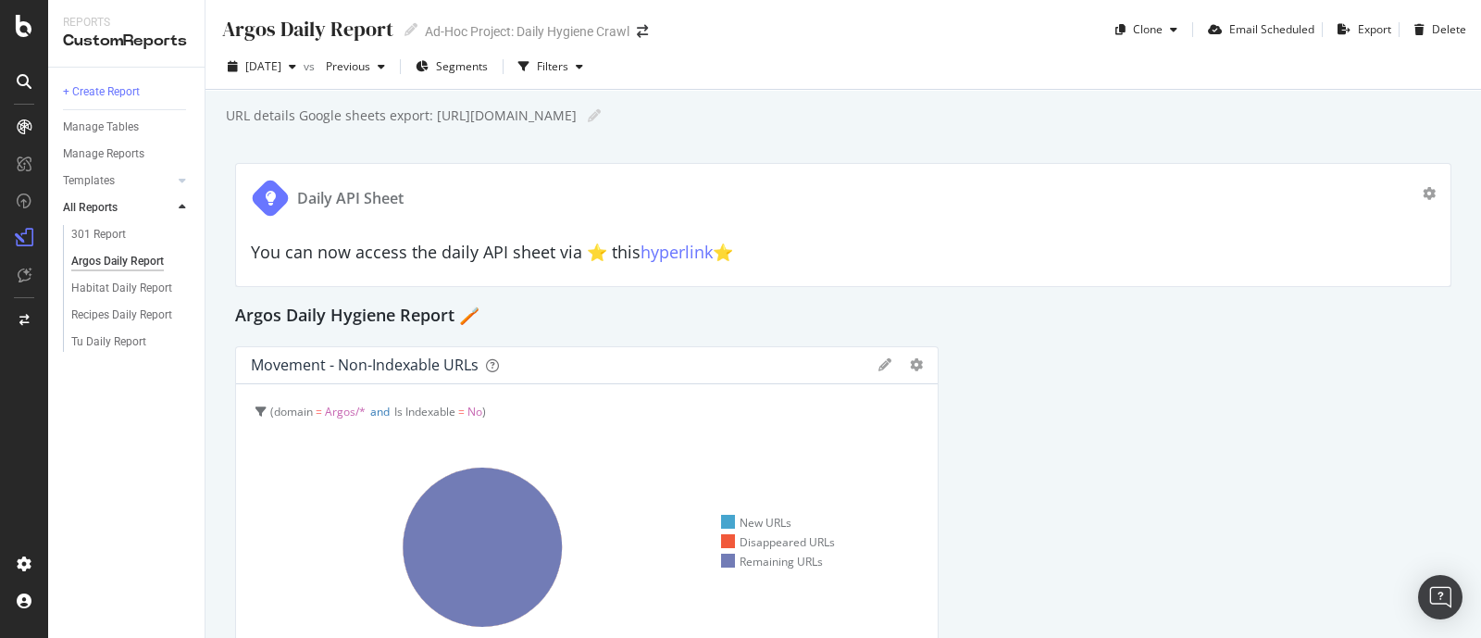
click at [977, 241] on div "You can now access the daily API sheet via ⭐️ this hyperlink ⭐️" at bounding box center [843, 248] width 1185 height 46
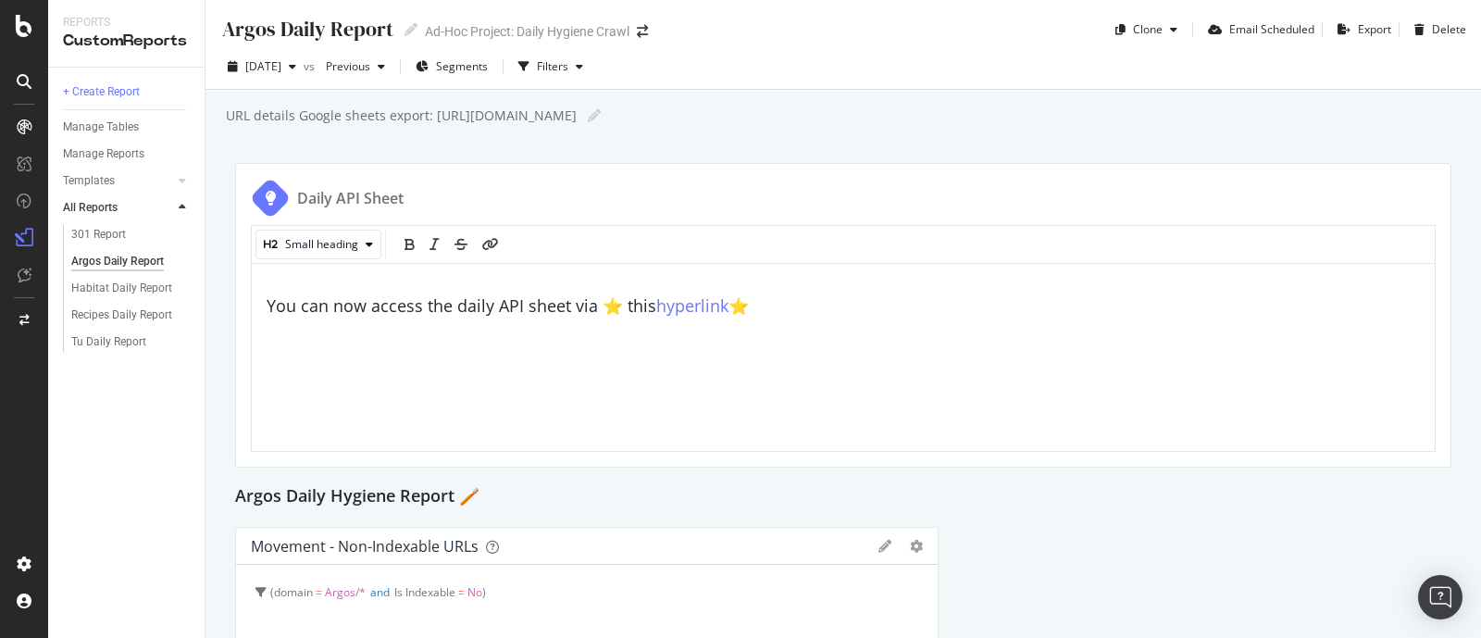
click at [672, 256] on div "Small heading" at bounding box center [843, 244] width 1183 height 37
click at [684, 305] on span "hyperlink" at bounding box center [692, 305] width 72 height 22
click at [940, 497] on div "Argos Daily Hygiene Report 🪥" at bounding box center [843, 497] width 1216 height 30
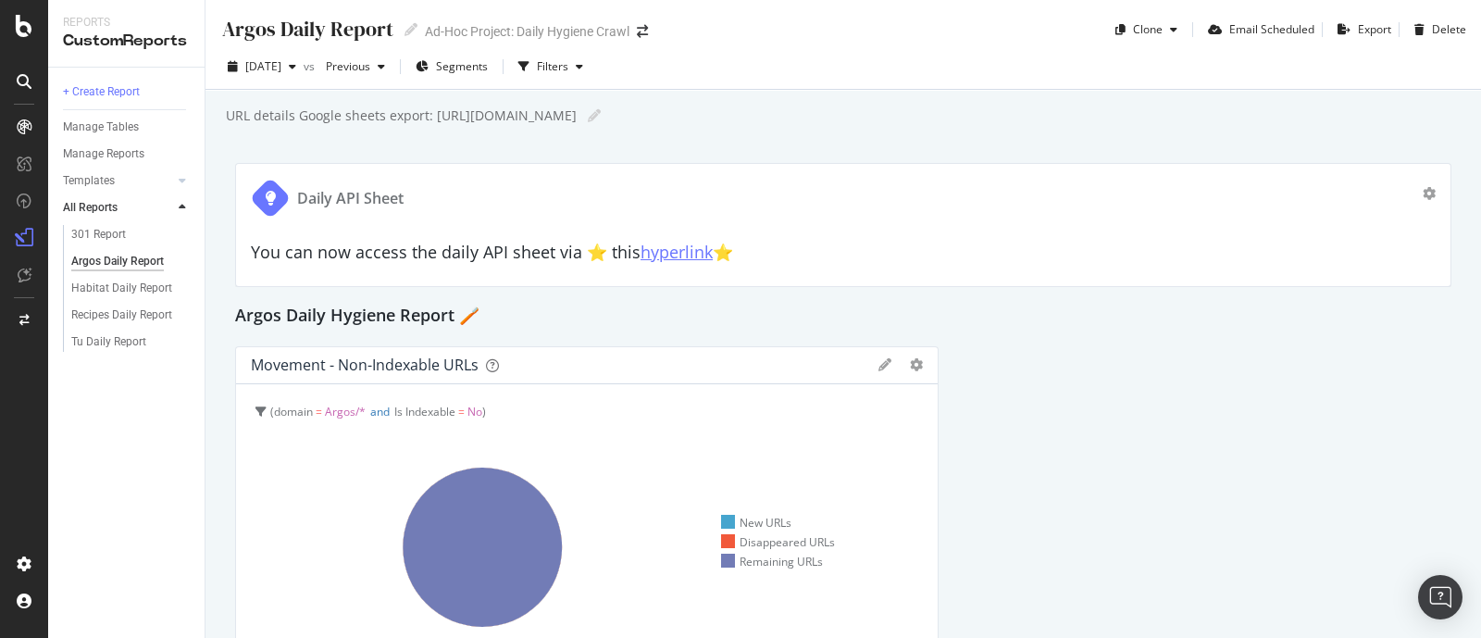
click at [685, 253] on link "hyperlink" at bounding box center [677, 252] width 72 height 22
click at [1106, 181] on div "Daily API Sheet" at bounding box center [837, 198] width 1172 height 39
